Goal: Obtain resource: Download file/media

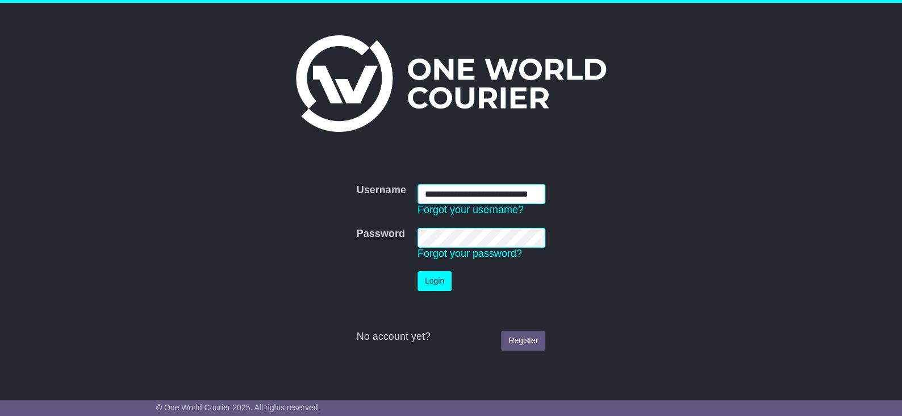
click at [485, 185] on input "**********" at bounding box center [482, 194] width 128 height 20
click at [435, 277] on button "Login" at bounding box center [435, 281] width 34 height 20
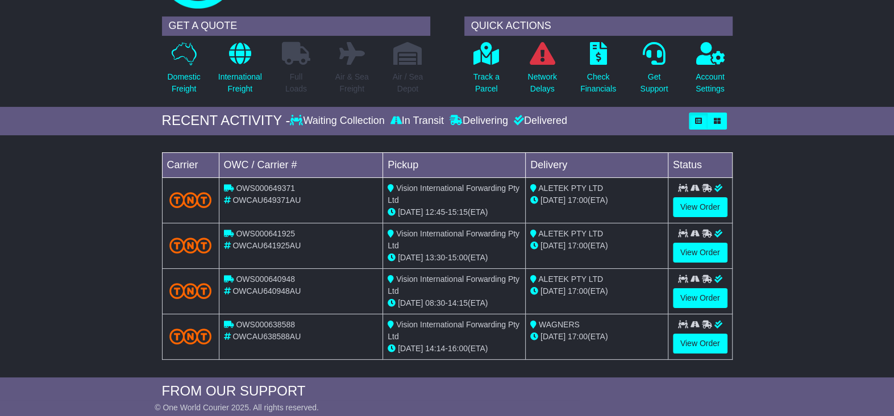
scroll to position [76, 0]
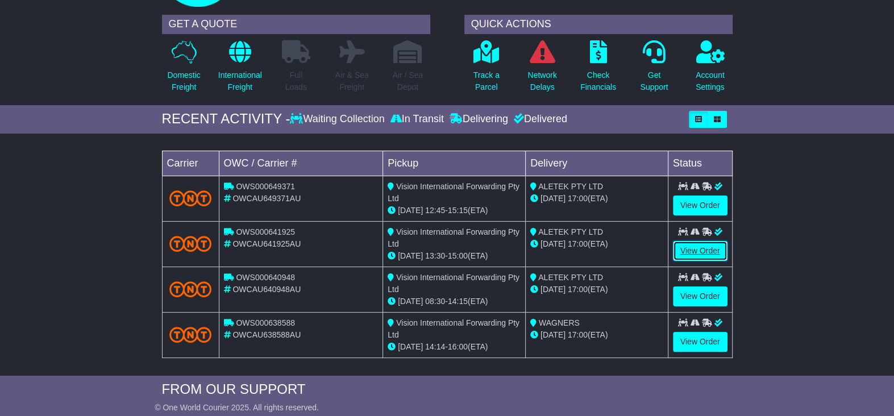
click at [714, 261] on link "View Order" at bounding box center [700, 251] width 55 height 20
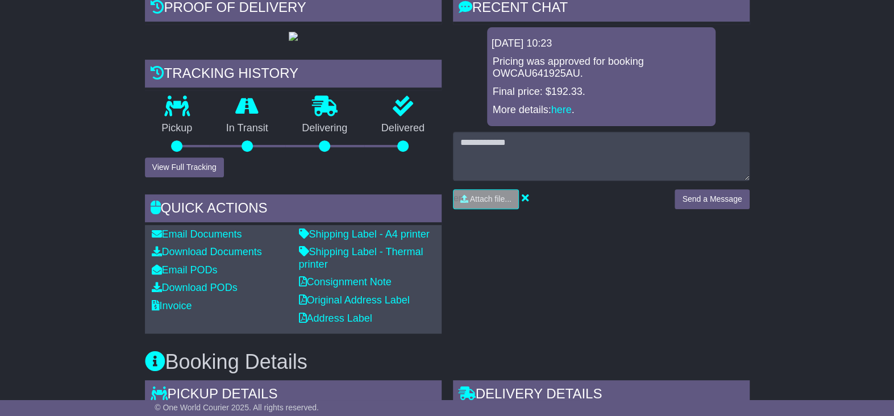
scroll to position [303, 0]
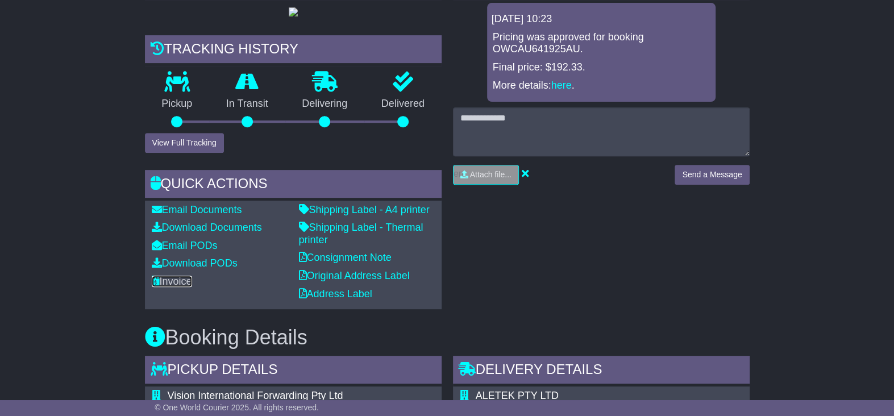
click at [179, 287] on link "Invoice" at bounding box center [172, 281] width 40 height 11
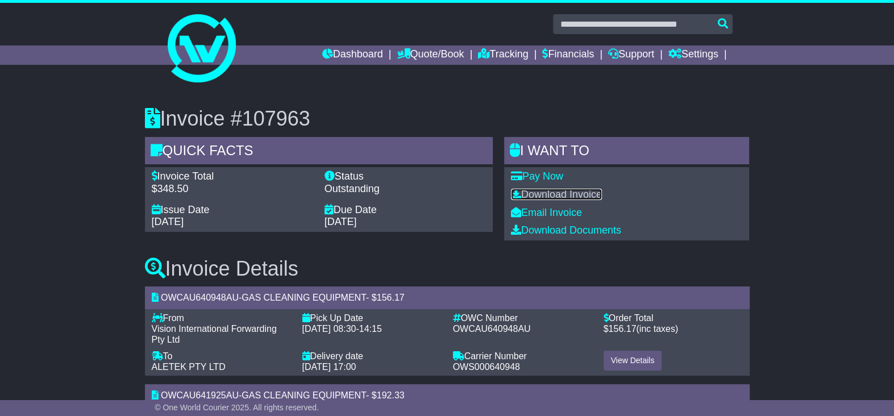
click at [562, 196] on link "Download Invoice" at bounding box center [556, 194] width 91 height 11
